Goal: Information Seeking & Learning: Check status

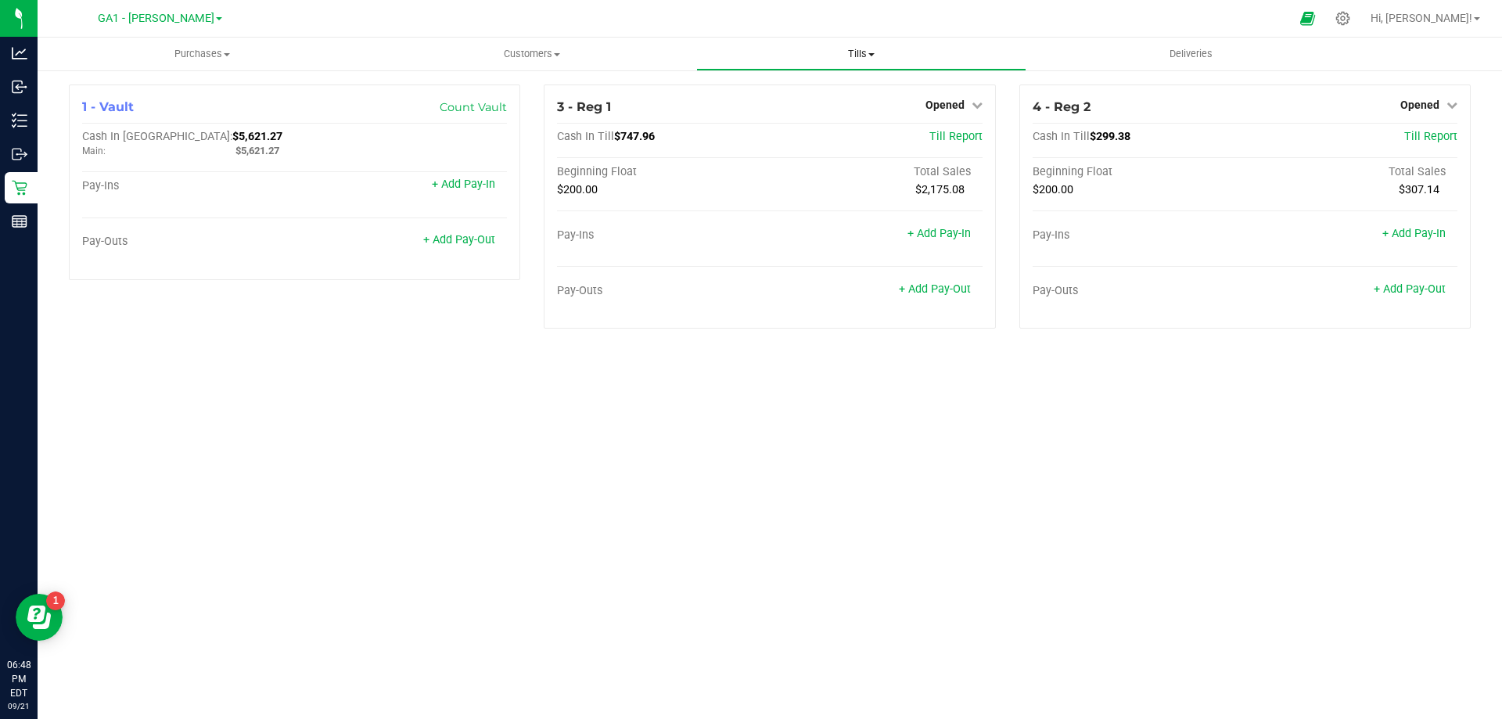
click at [848, 53] on span "Tills" at bounding box center [861, 54] width 328 height 14
click at [817, 84] on ul "Manage tills Reconcile e-payments" at bounding box center [860, 104] width 329 height 66
click at [864, 47] on span "Tills" at bounding box center [860, 54] width 329 height 14
click at [816, 87] on li "Manage tills" at bounding box center [860, 94] width 329 height 19
click at [881, 52] on span "Tills" at bounding box center [861, 54] width 328 height 14
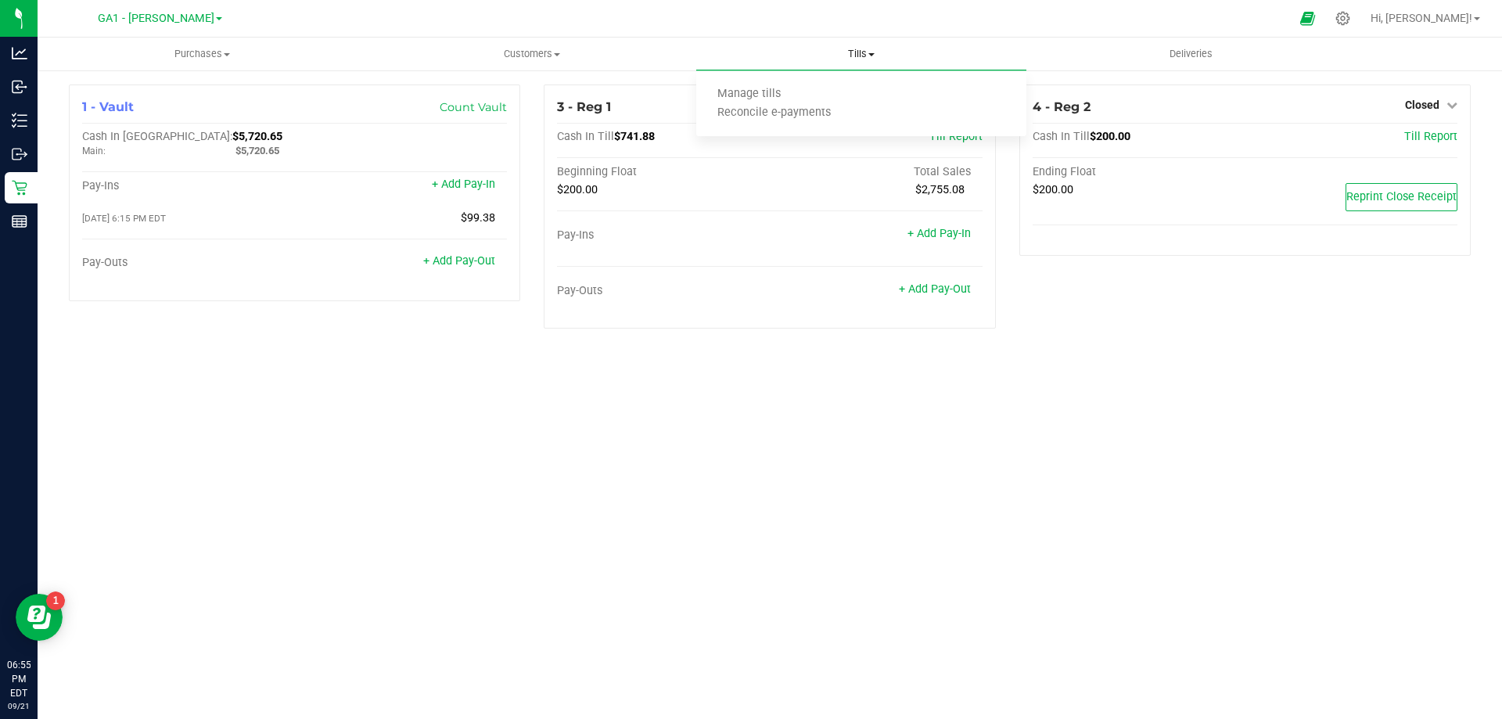
click at [836, 81] on ul "Manage tills Reconcile e-payments" at bounding box center [860, 104] width 329 height 66
click at [849, 62] on uib-tab-heading "Tills Manage tills Reconcile e-payments" at bounding box center [860, 54] width 329 height 33
click at [803, 97] on li "Manage tills" at bounding box center [860, 94] width 329 height 19
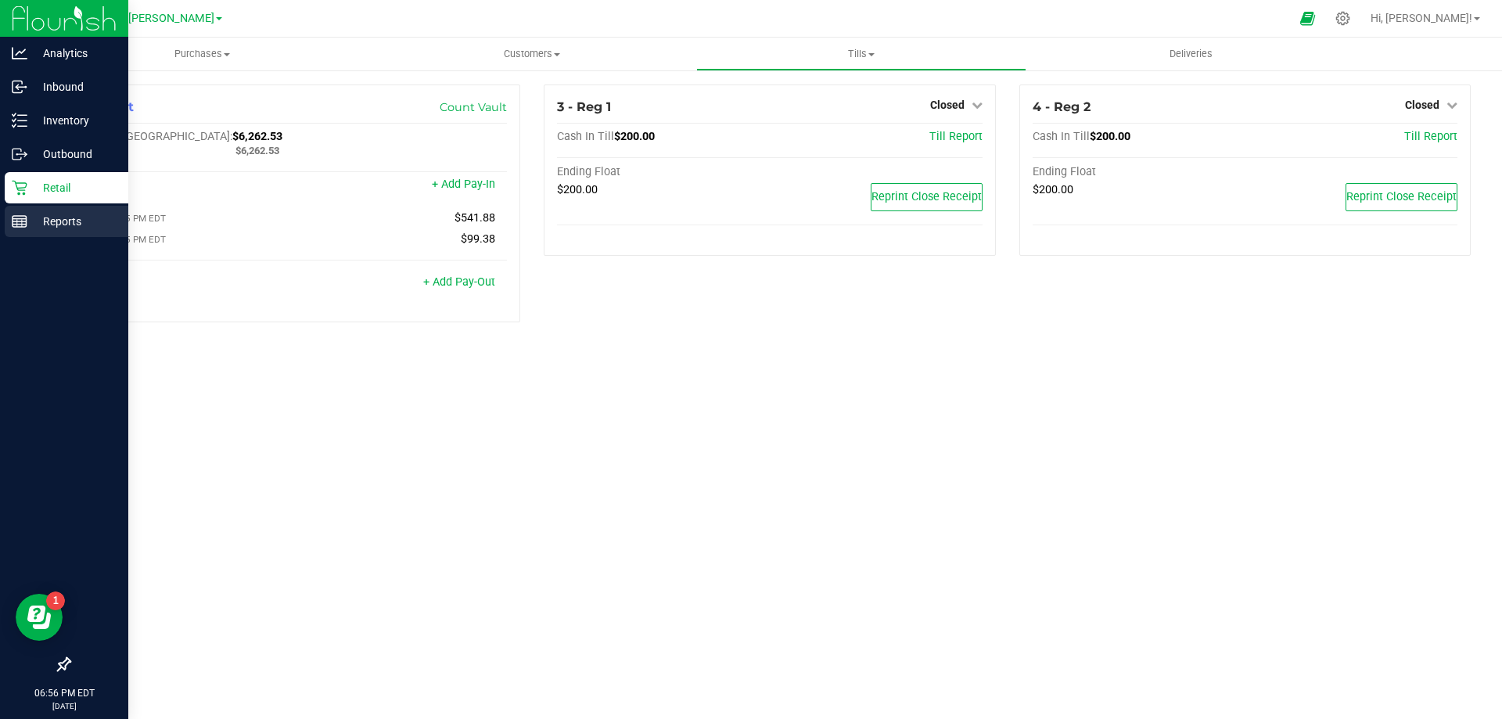
click at [61, 221] on p "Reports" at bounding box center [74, 221] width 94 height 19
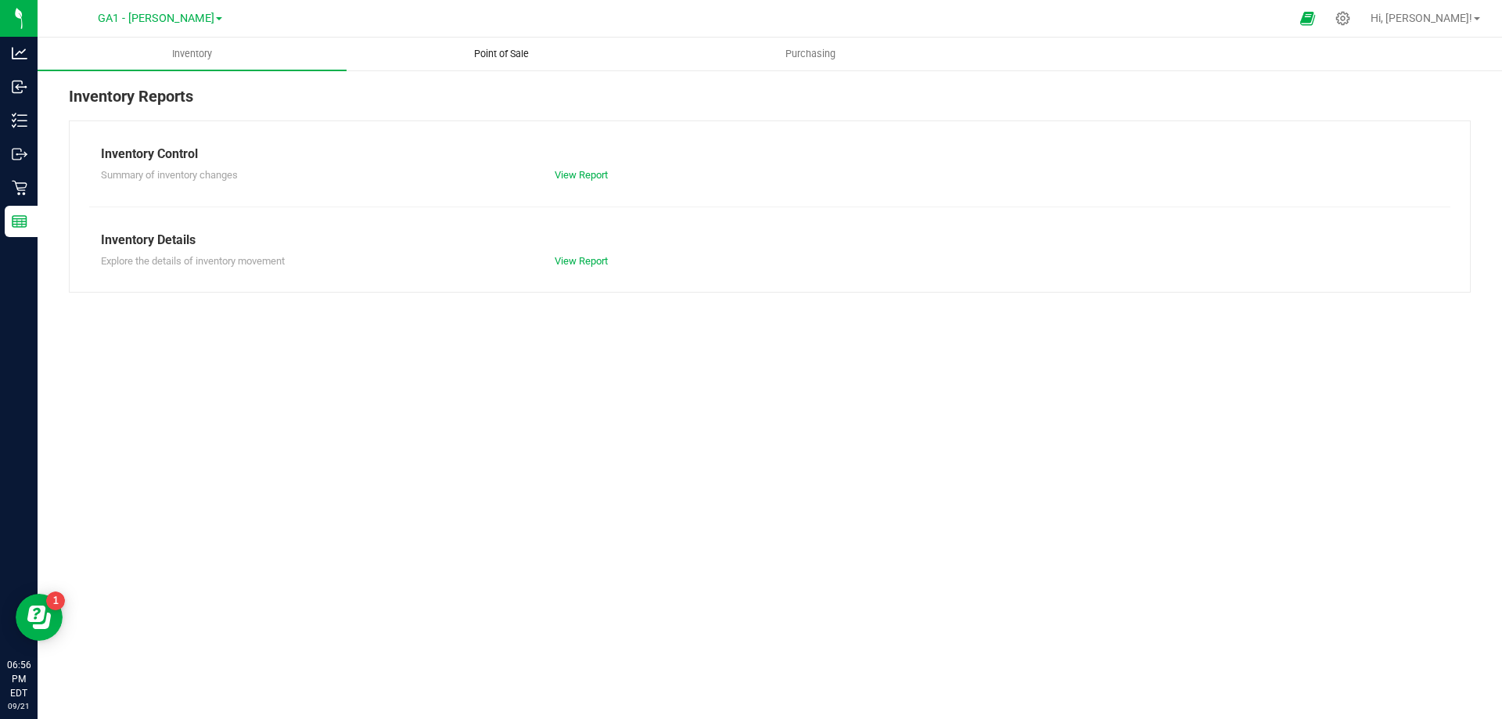
click at [505, 45] on uib-tab-heading "Point of Sale" at bounding box center [500, 53] width 307 height 31
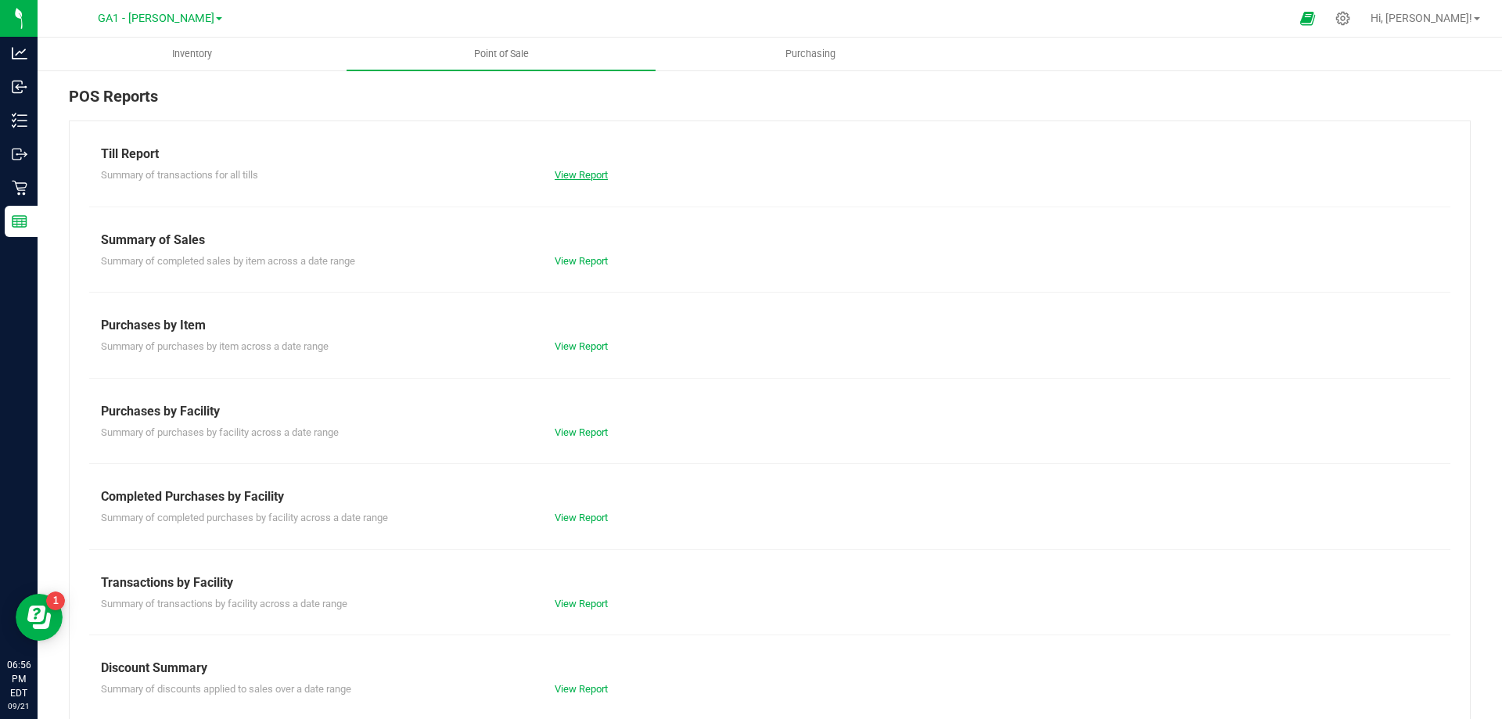
click at [570, 176] on link "View Report" at bounding box center [580, 175] width 53 height 12
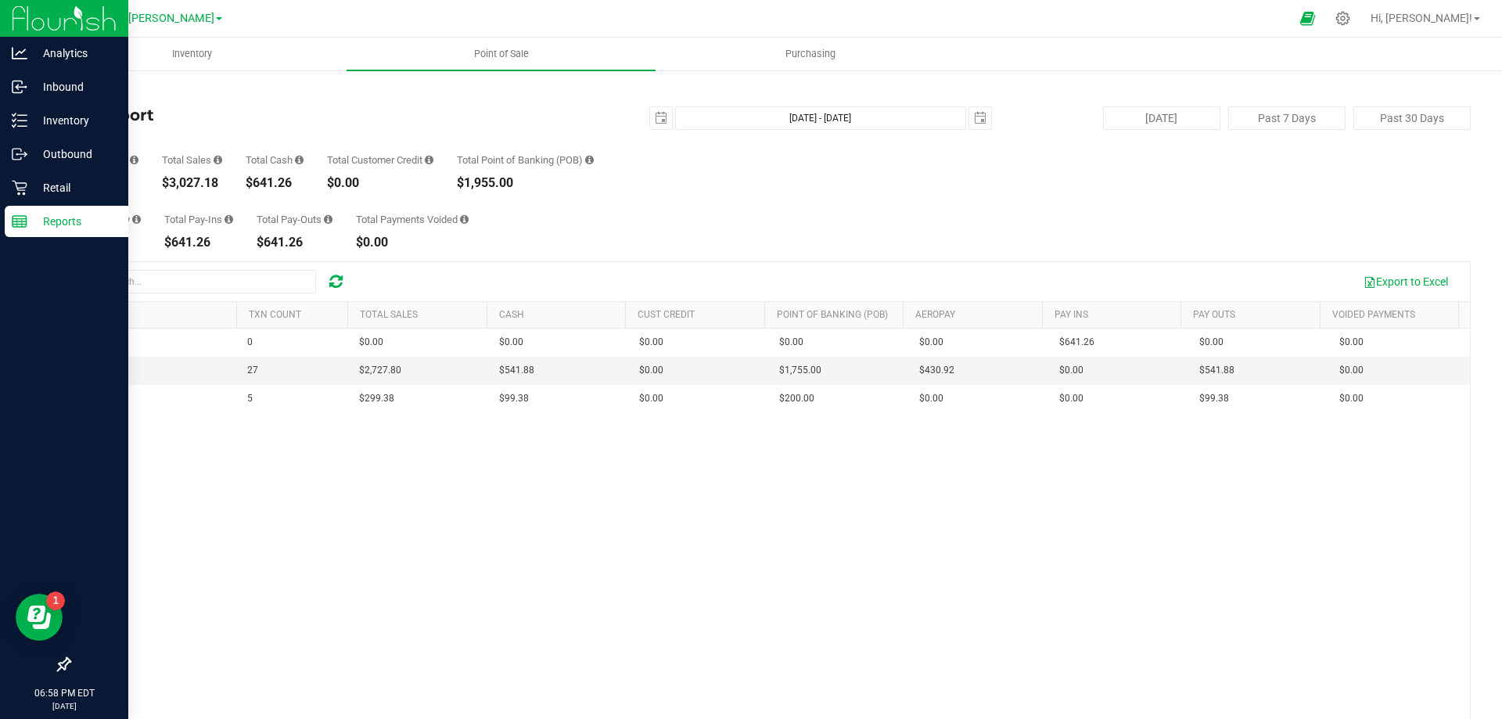
click at [14, 17] on img at bounding box center [64, 18] width 105 height 37
